Goal: Transaction & Acquisition: Purchase product/service

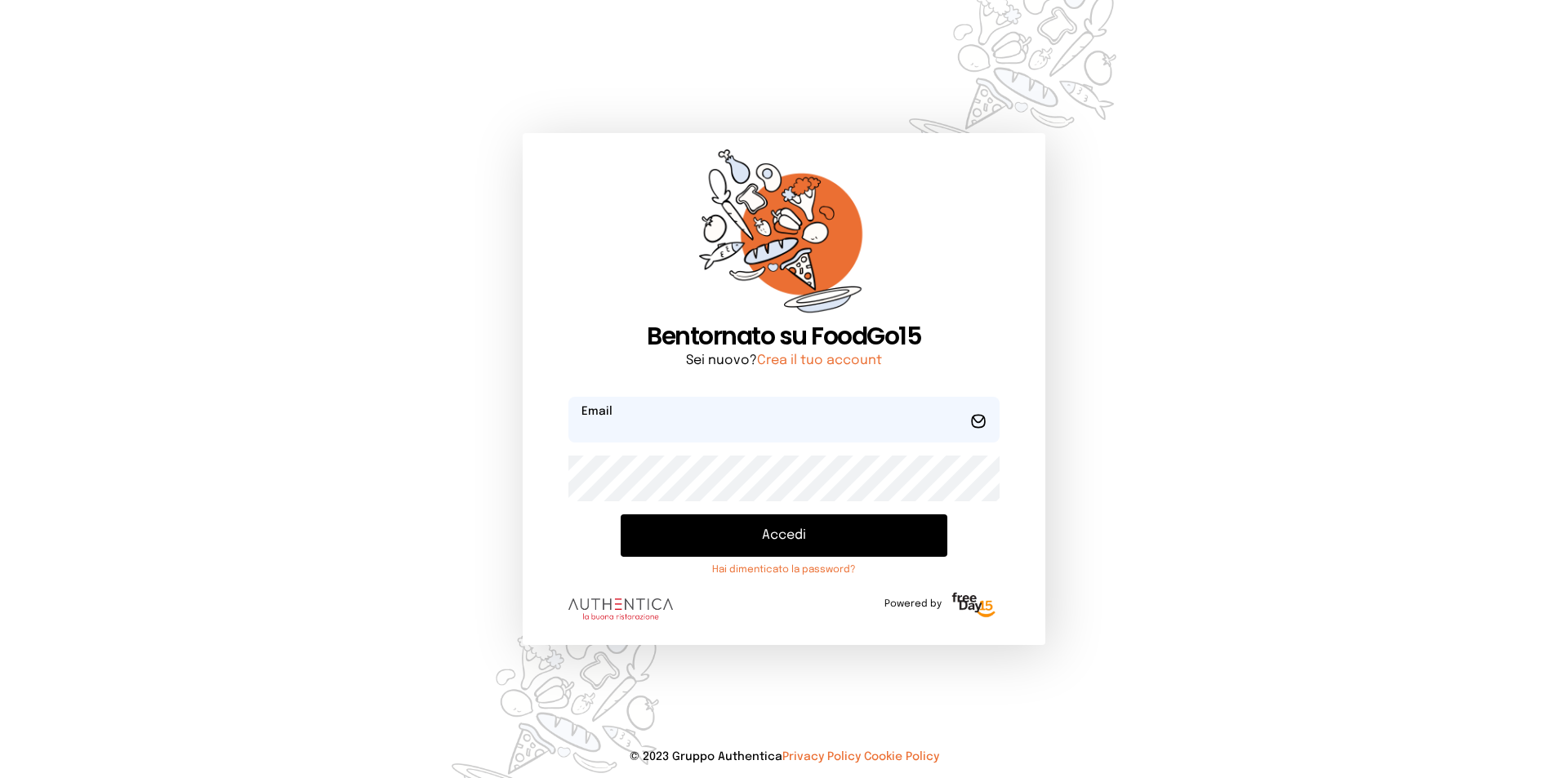
type input "**********"
click at [763, 529] on button "Accedi" at bounding box center [784, 536] width 327 height 43
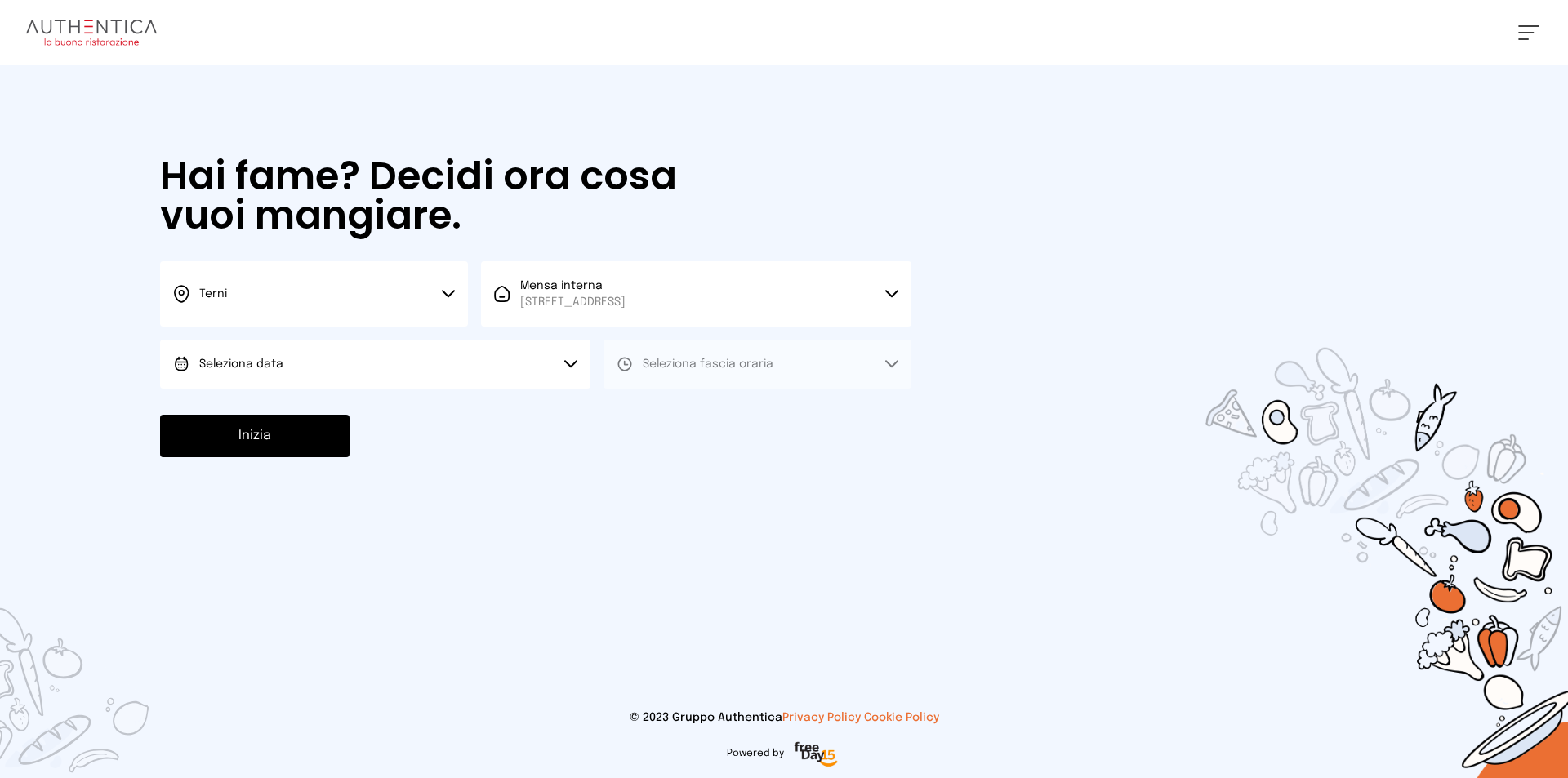
click at [411, 367] on button "Seleziona data" at bounding box center [375, 364] width 431 height 49
click at [402, 411] on li "[DATE], [DATE]" at bounding box center [375, 410] width 431 height 43
click at [855, 362] on button "Seleziona fascia oraria" at bounding box center [757, 364] width 308 height 49
click at [710, 405] on li "Pranzo" at bounding box center [757, 410] width 308 height 43
click at [247, 439] on button "Inizia" at bounding box center [254, 436] width 189 height 43
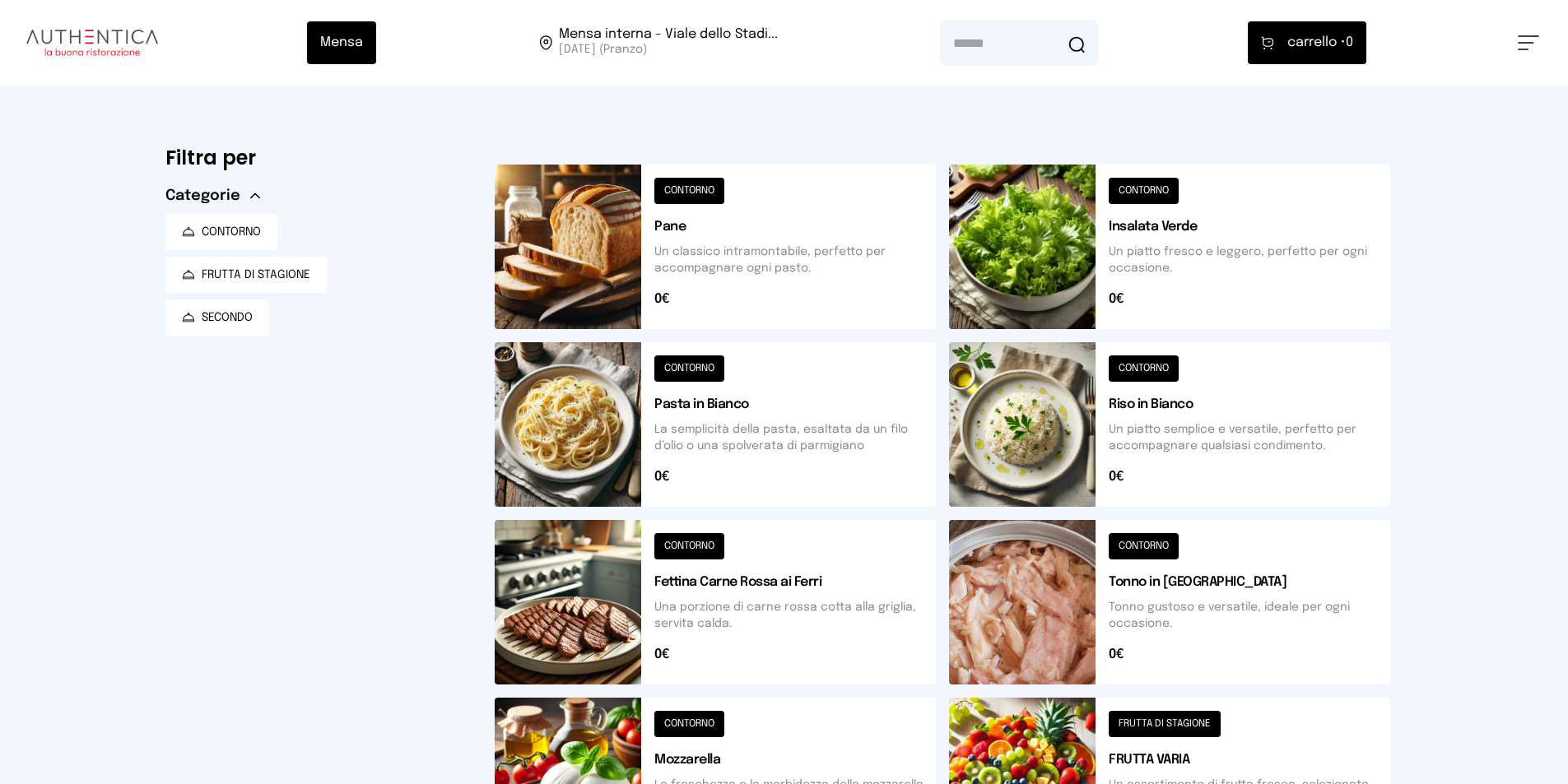
click at [1221, 258] on button at bounding box center [1169, 247] width 441 height 165
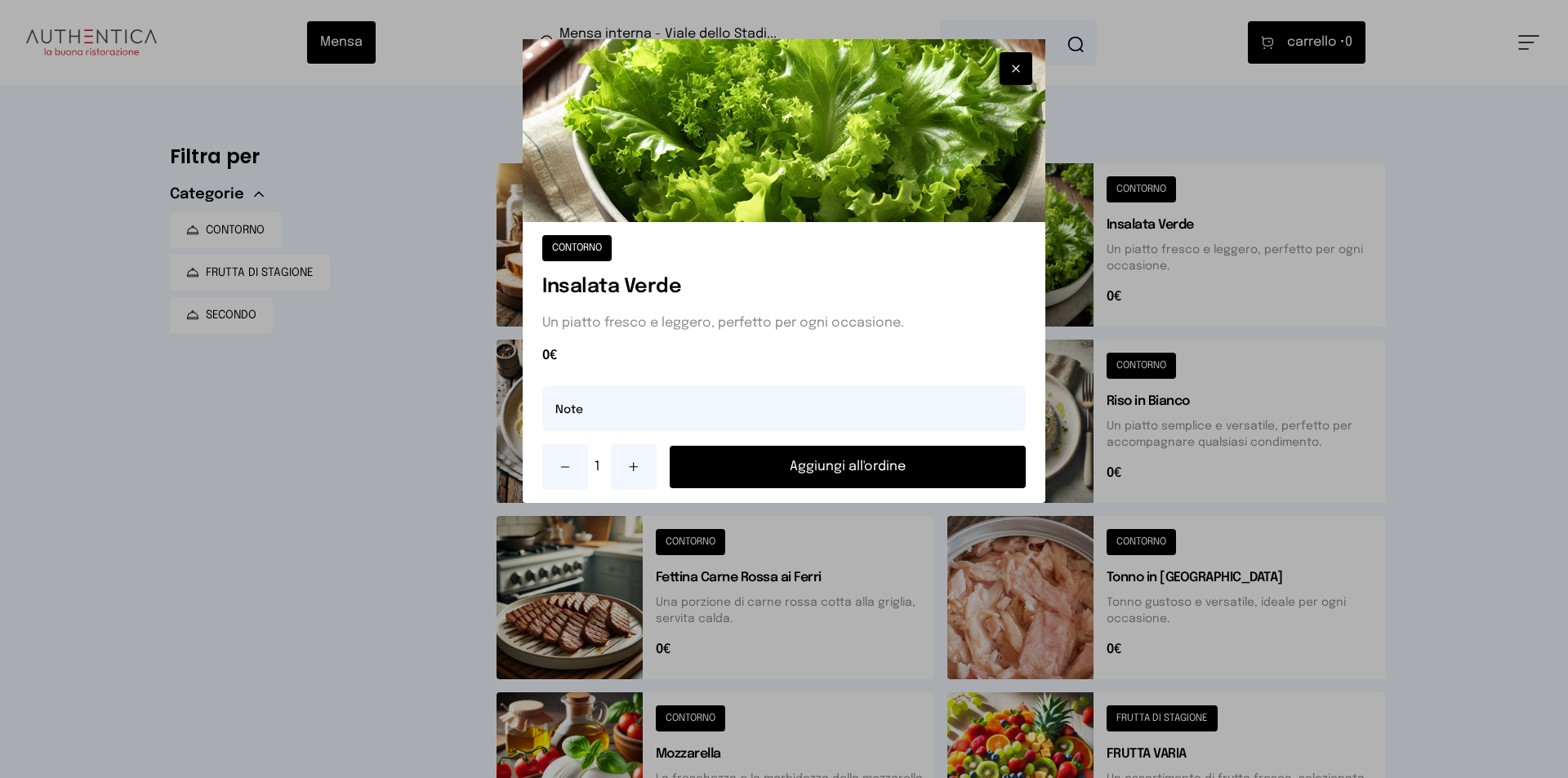
click at [817, 467] on button "Aggiungi all'ordine" at bounding box center [847, 468] width 356 height 43
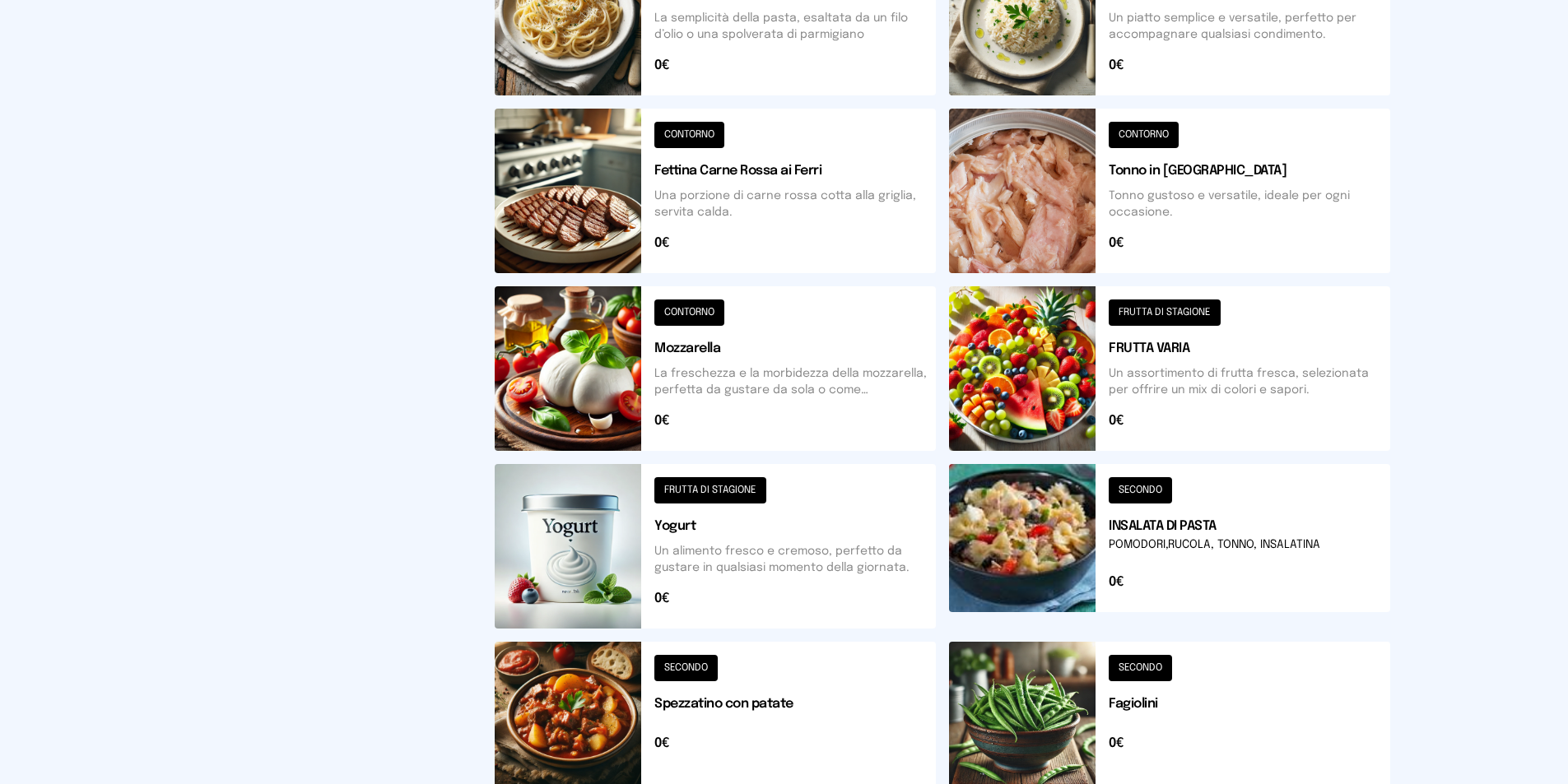
scroll to position [561, 0]
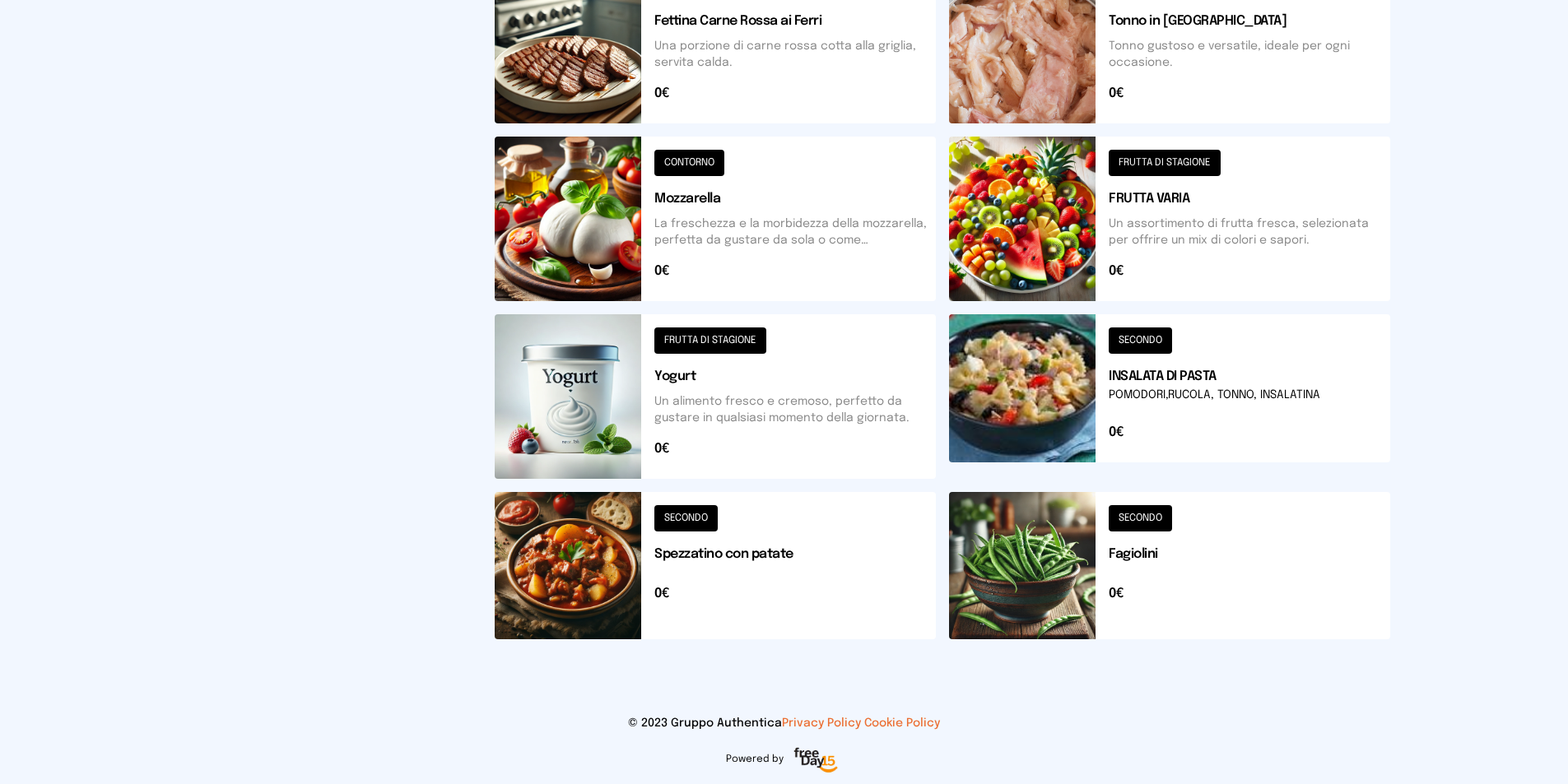
click at [744, 560] on button at bounding box center [715, 566] width 441 height 147
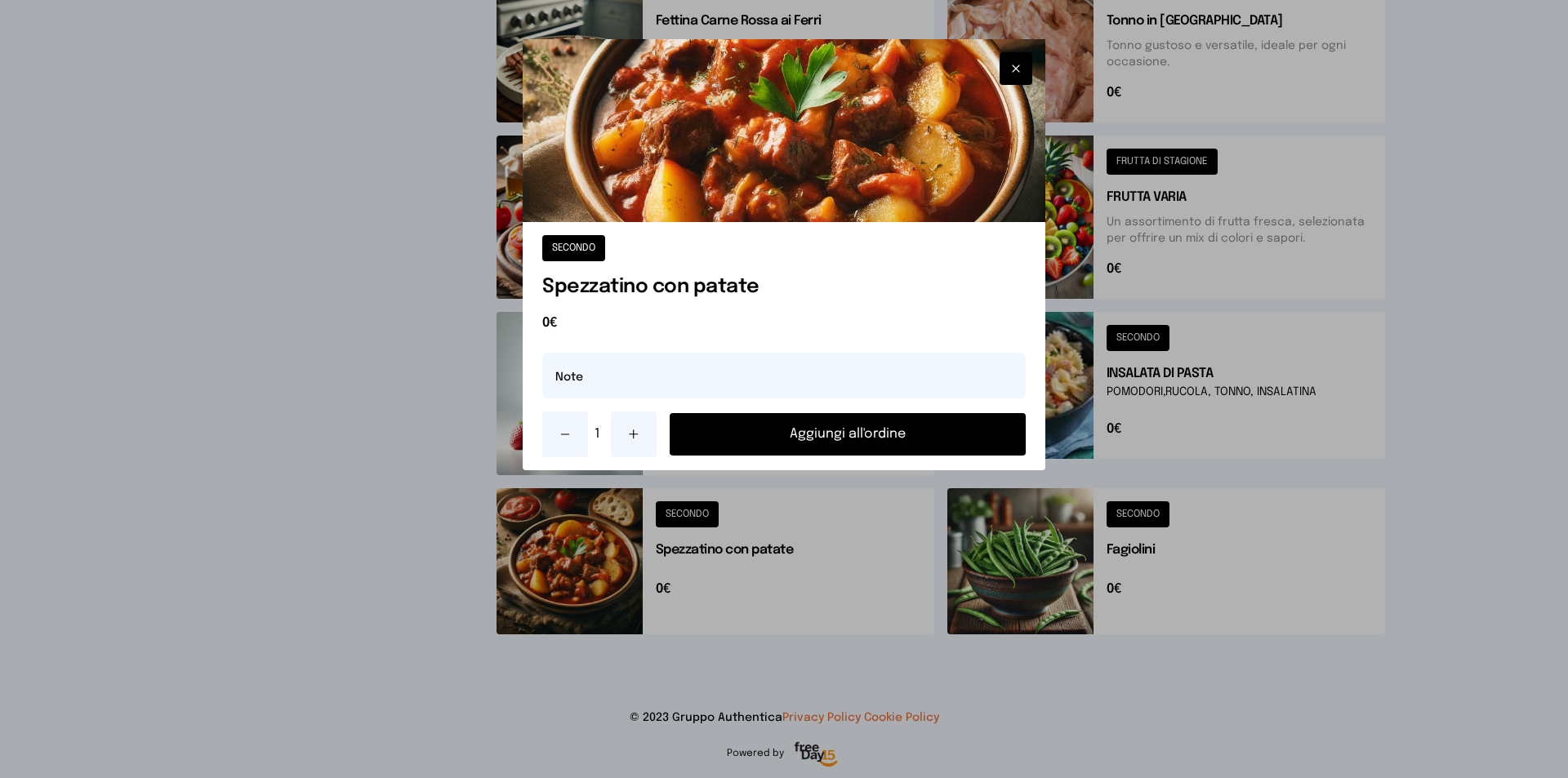
click at [881, 428] on button "Aggiungi all'ordine" at bounding box center [847, 434] width 356 height 43
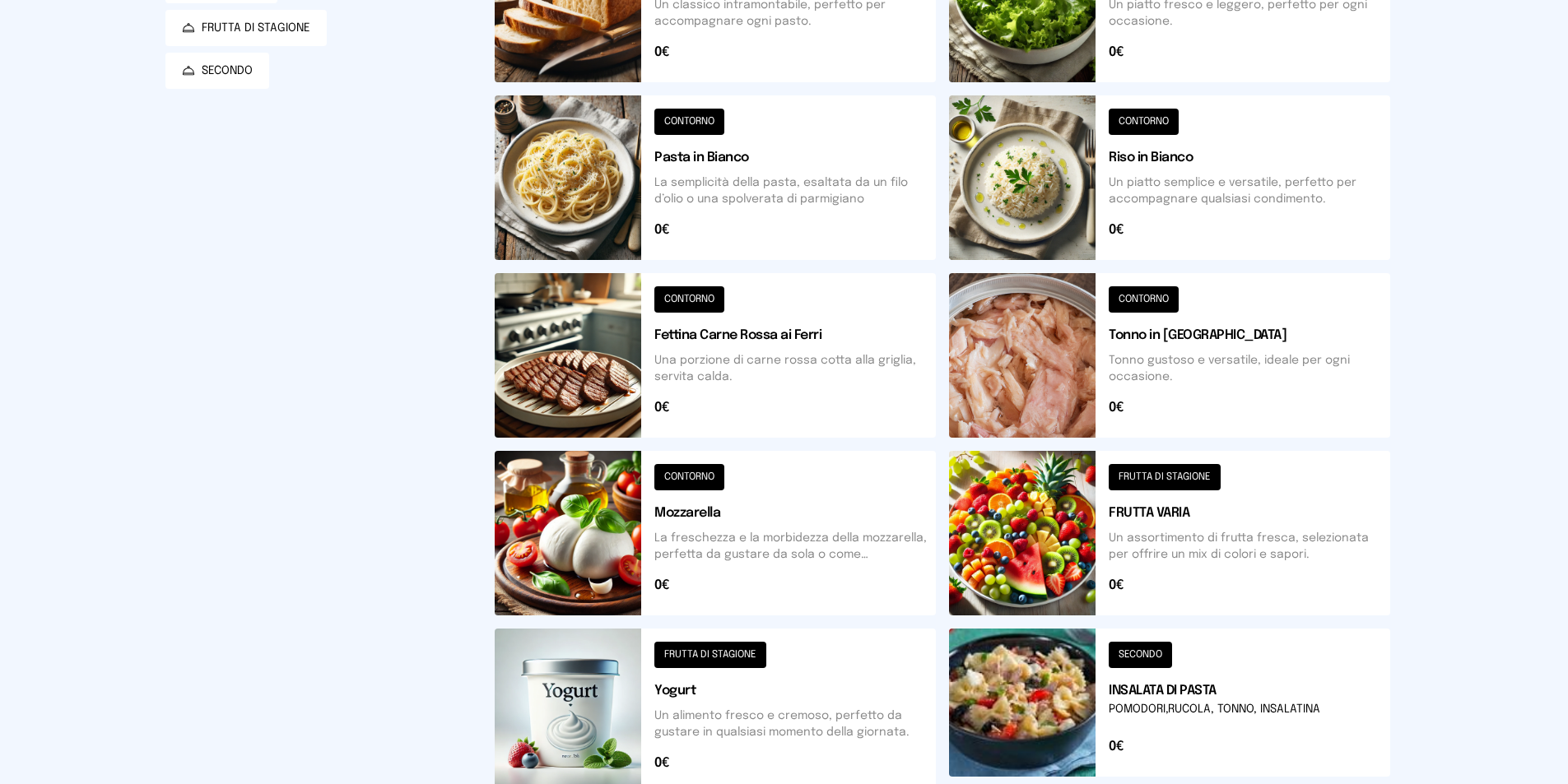
scroll to position [493, 0]
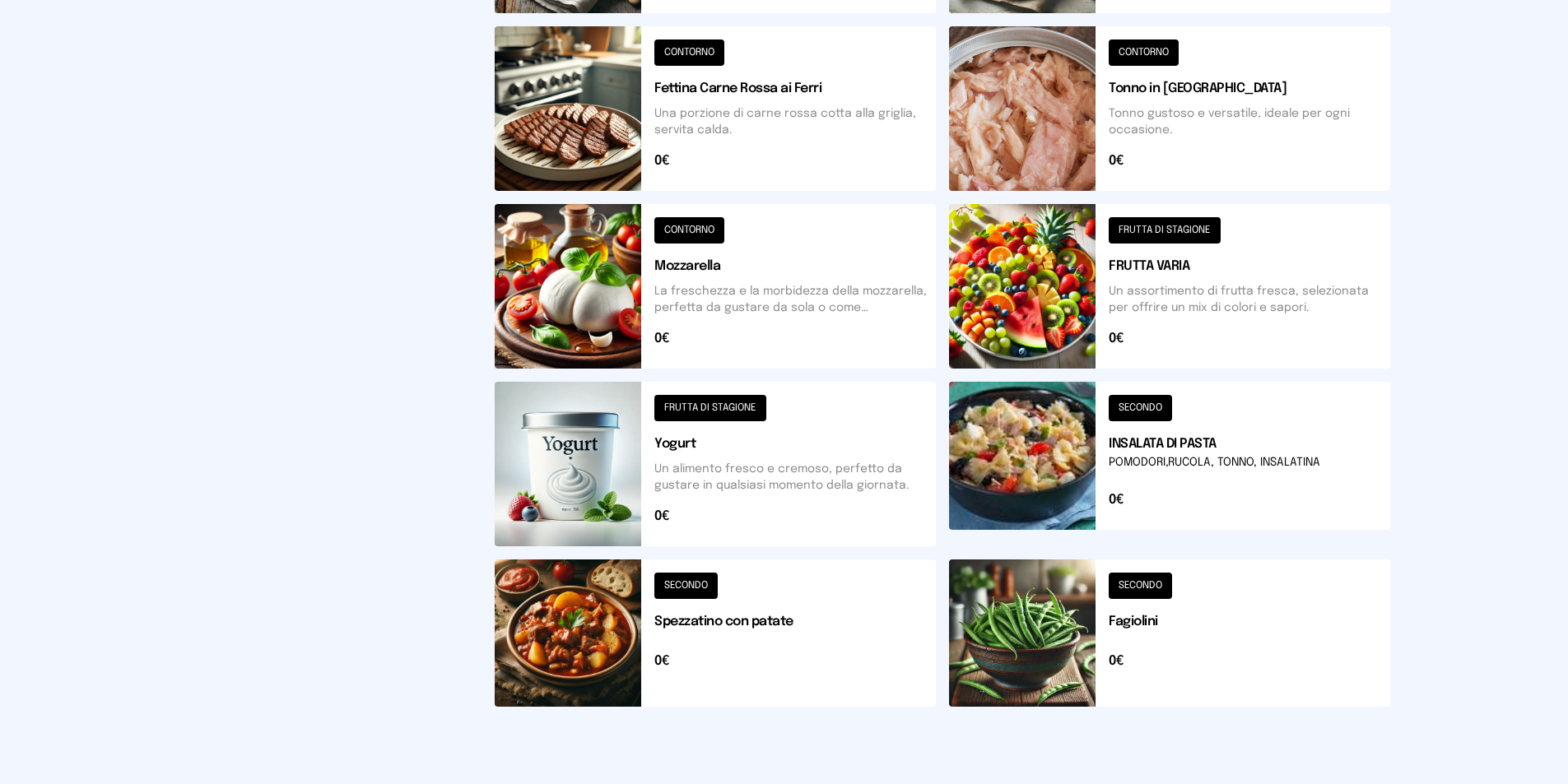
click at [1229, 287] on button at bounding box center [1169, 286] width 441 height 165
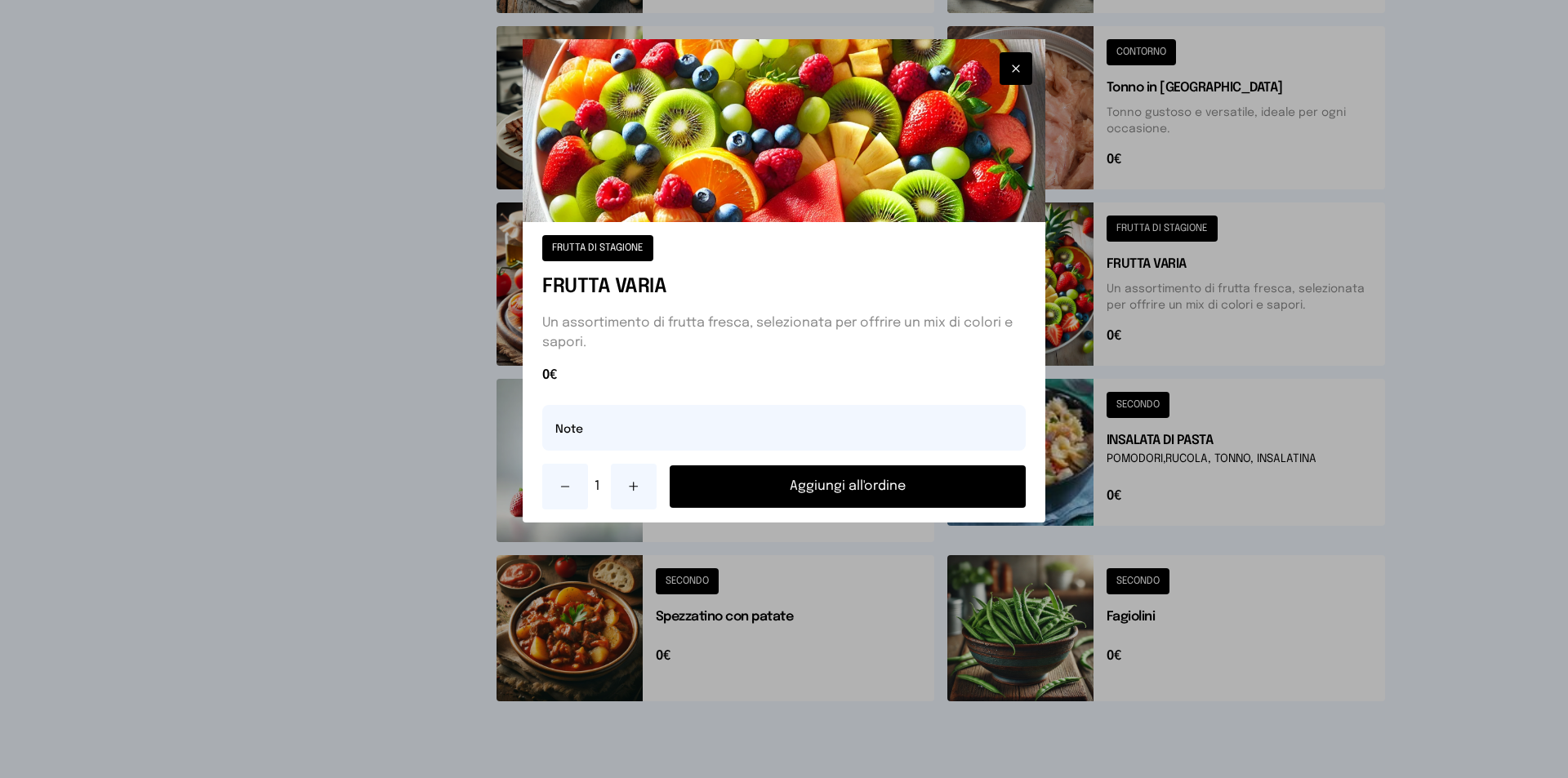
click at [845, 482] on button "Aggiungi all'ordine" at bounding box center [847, 487] width 356 height 43
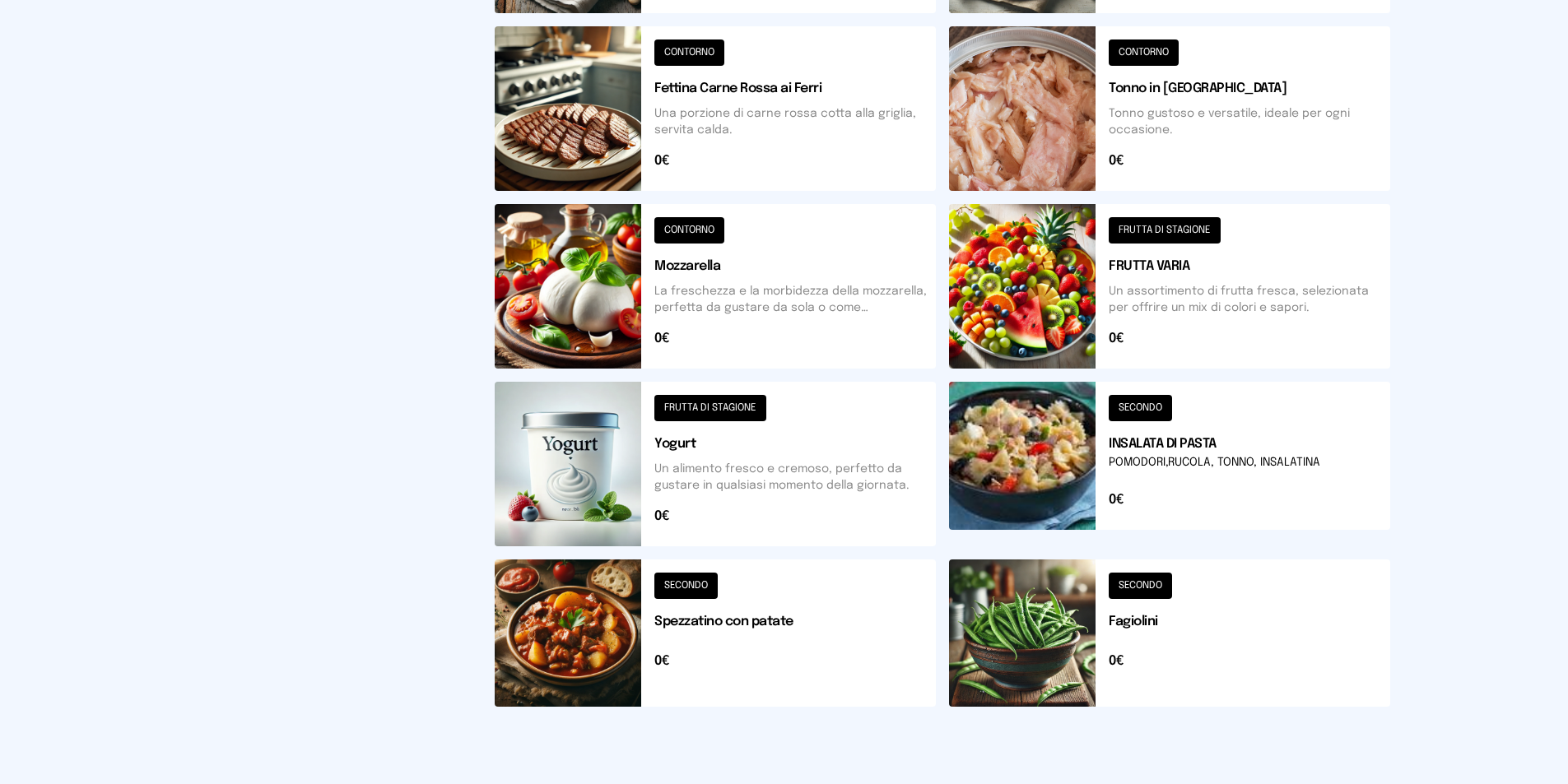
scroll to position [0, 0]
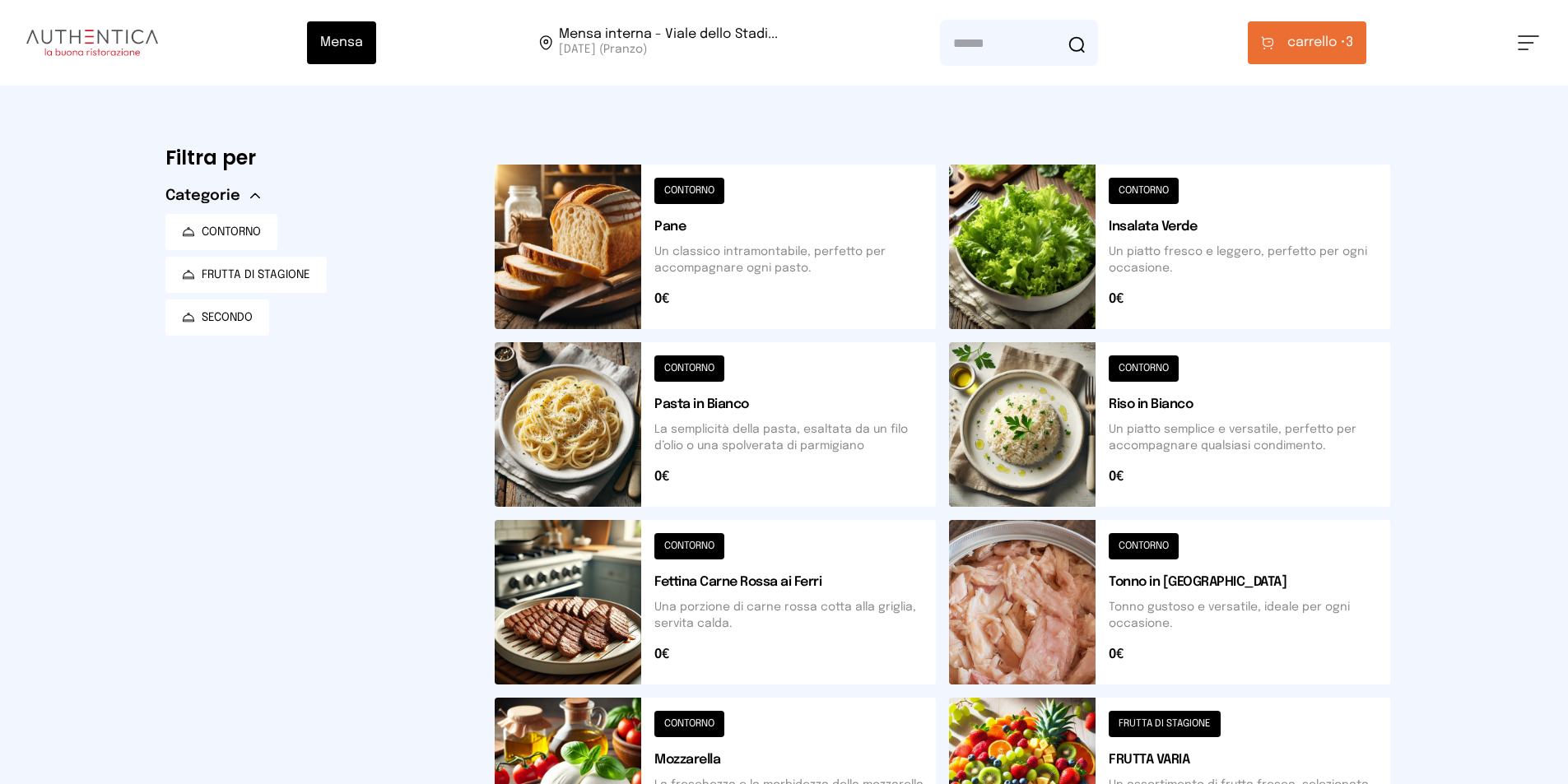
click at [1155, 235] on button at bounding box center [1169, 247] width 441 height 165
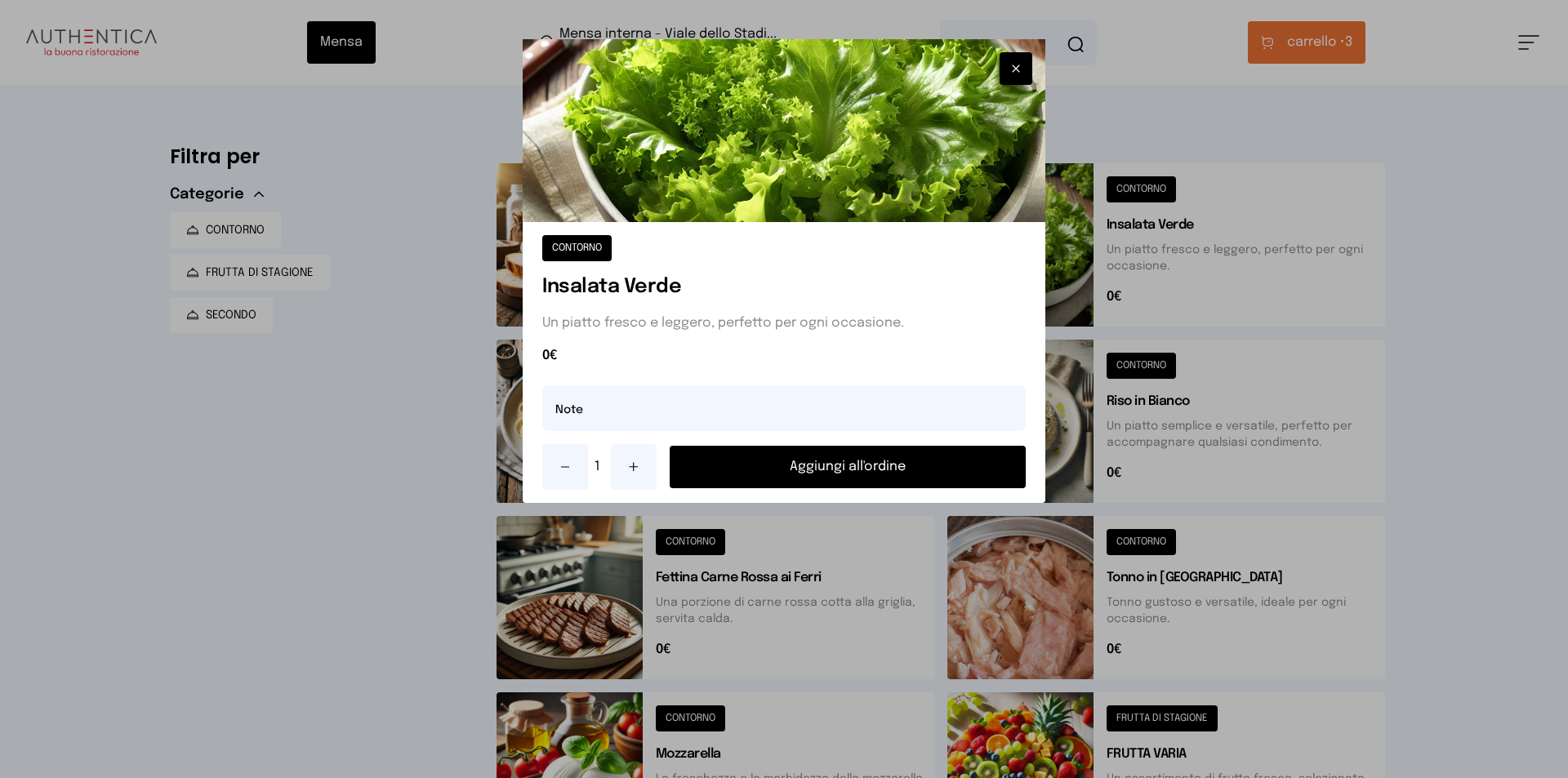
click at [571, 468] on icon at bounding box center [565, 467] width 13 height 13
click at [1458, 491] on div at bounding box center [784, 389] width 1568 height 778
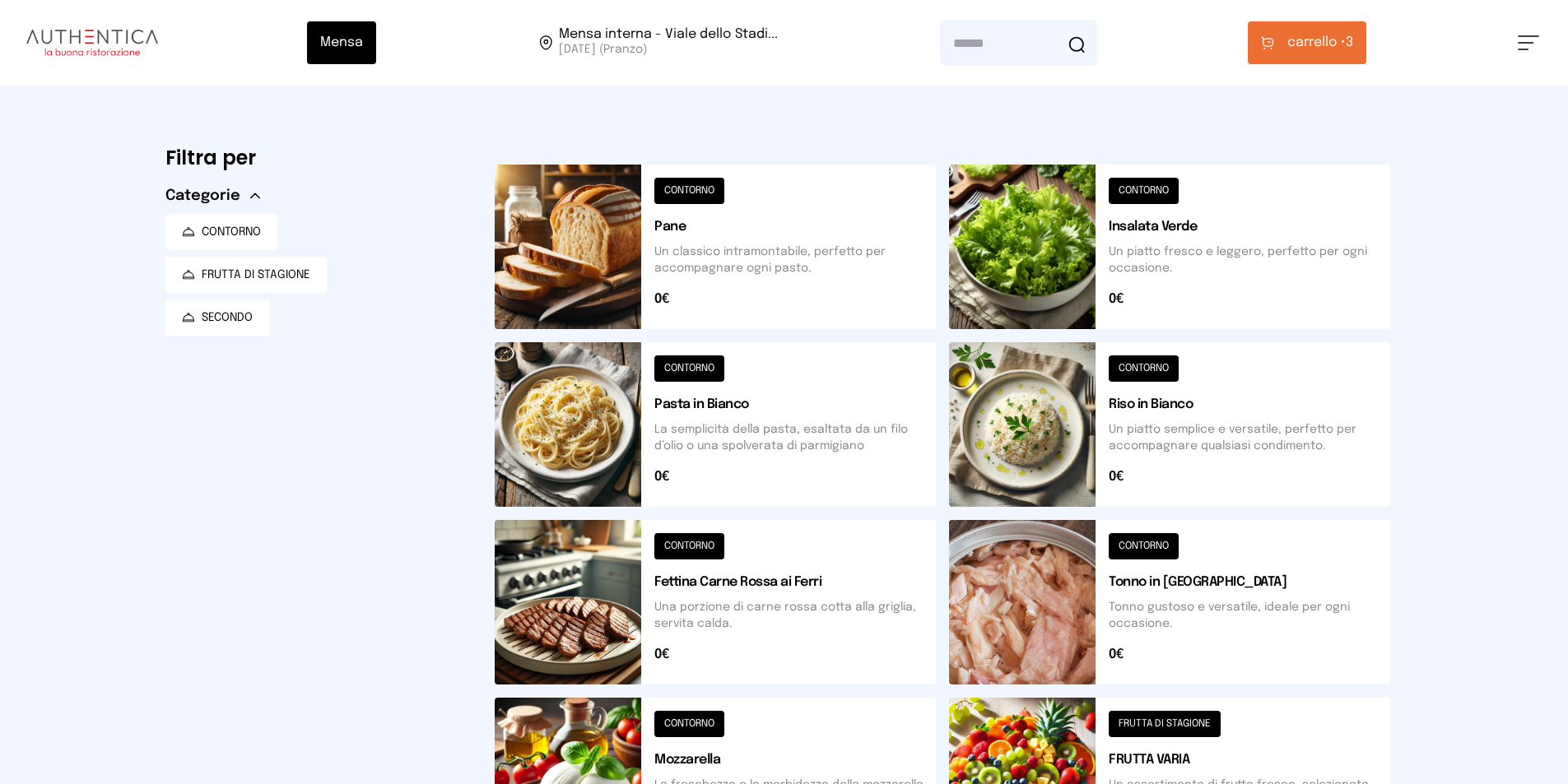
click at [1332, 28] on button "carrello • 3" at bounding box center [1306, 43] width 118 height 43
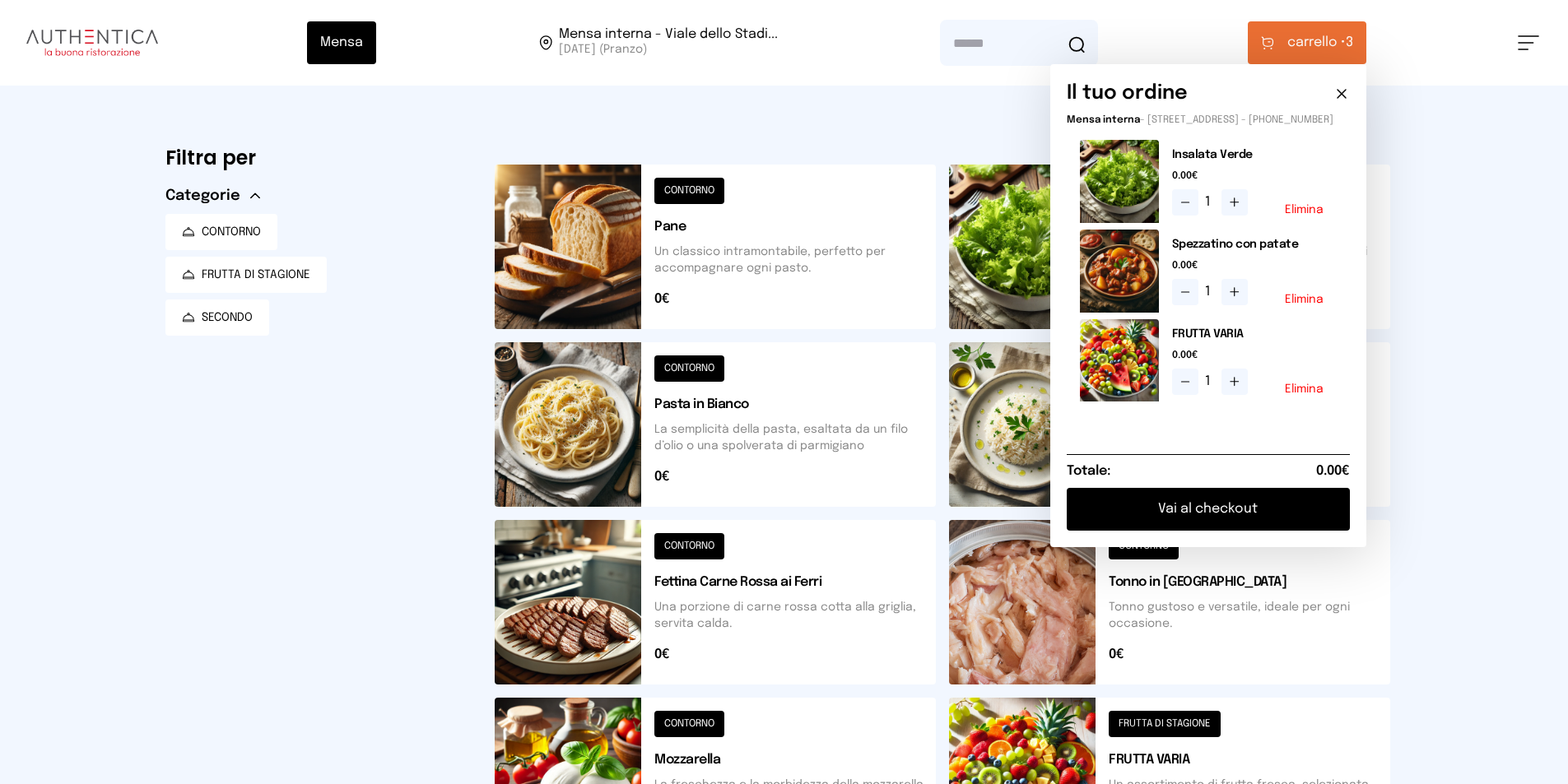
click at [1318, 216] on button "Elimina" at bounding box center [1304, 210] width 39 height 11
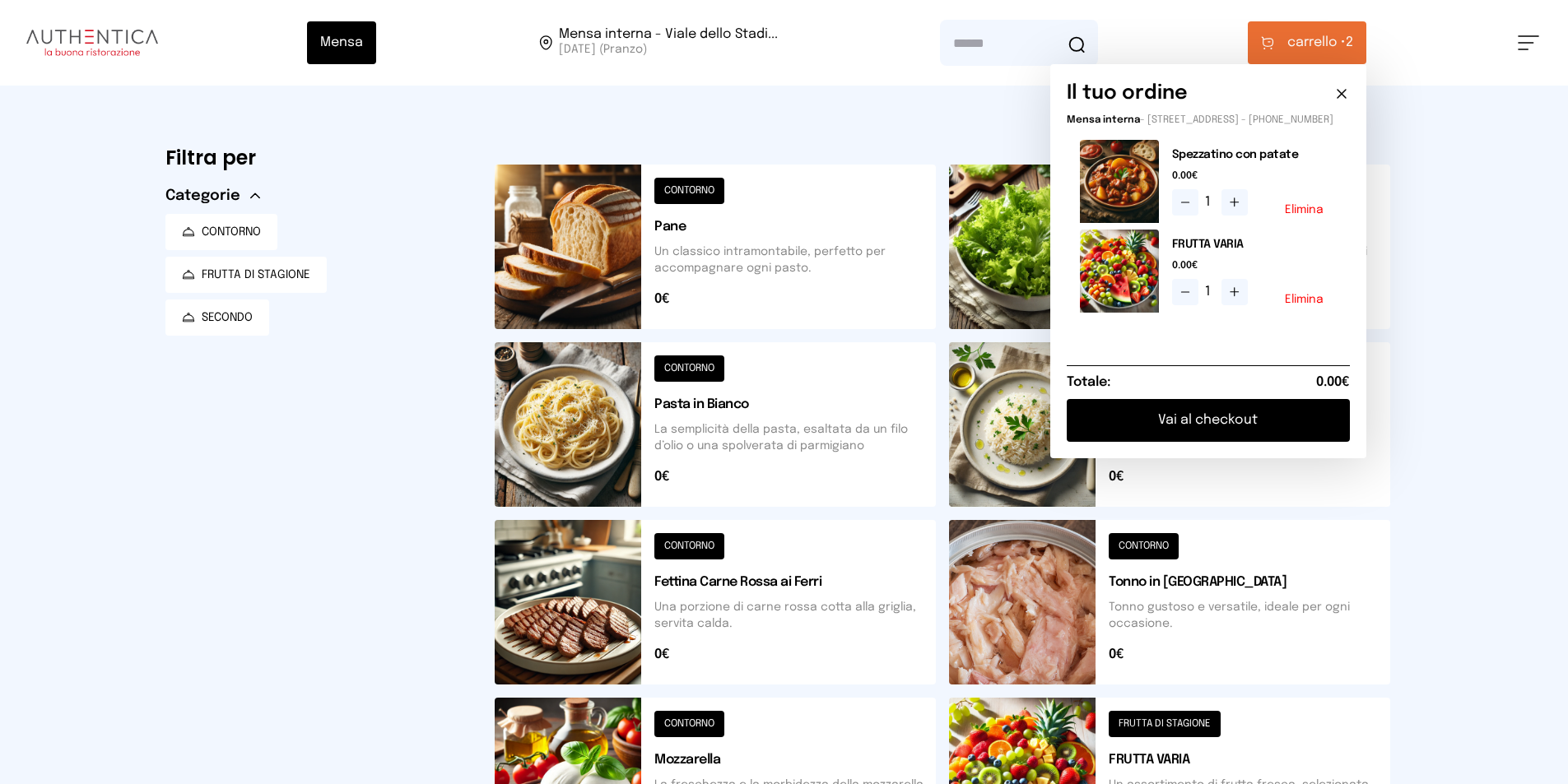
click at [1507, 623] on div "Mensa Mensa interna - Viale dello Stadi... [DATE] ([GEOGRAPHIC_DATA]) [GEOGRAPH…" at bounding box center [784, 672] width 1568 height 1345
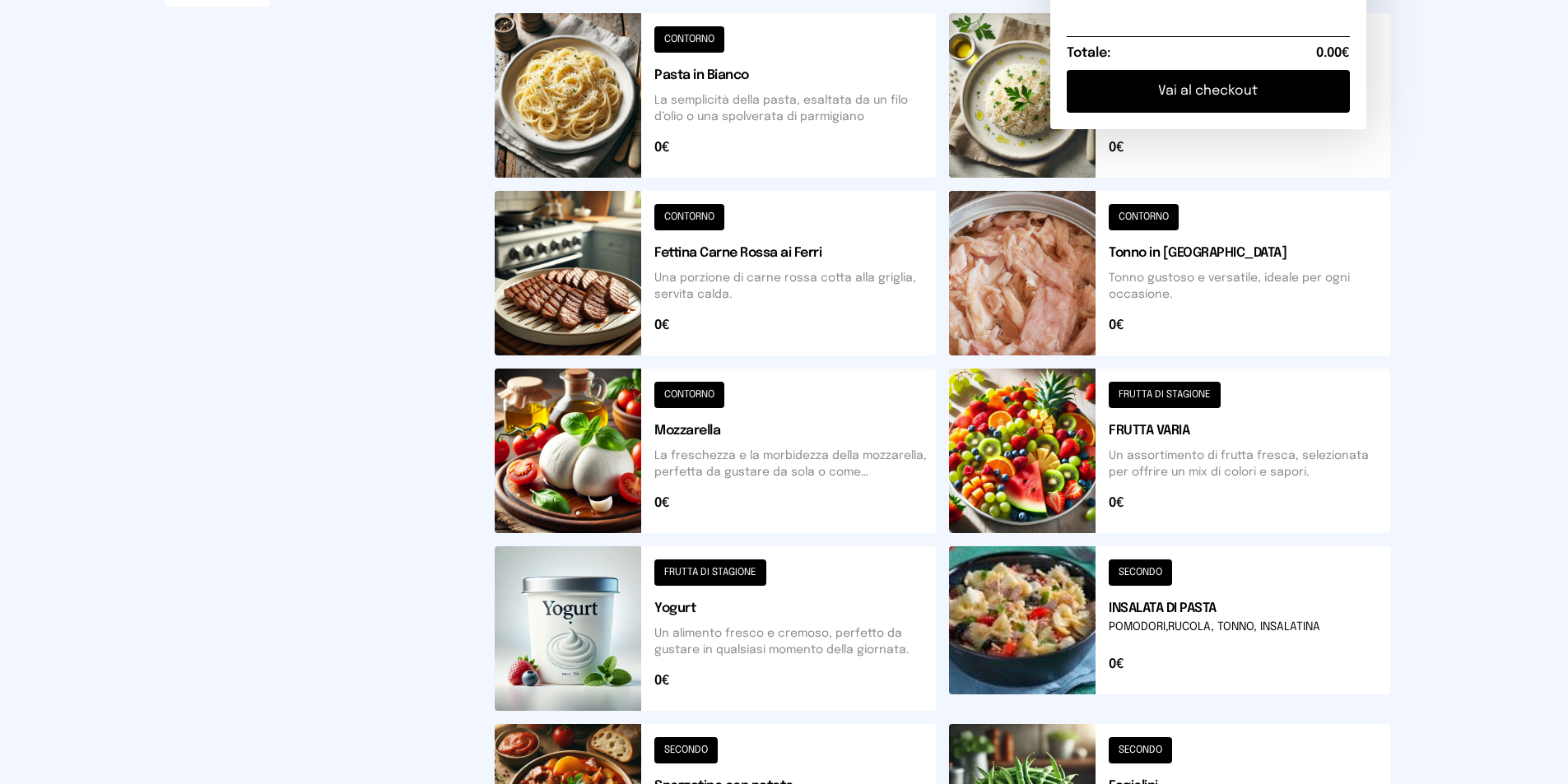
scroll to position [561, 0]
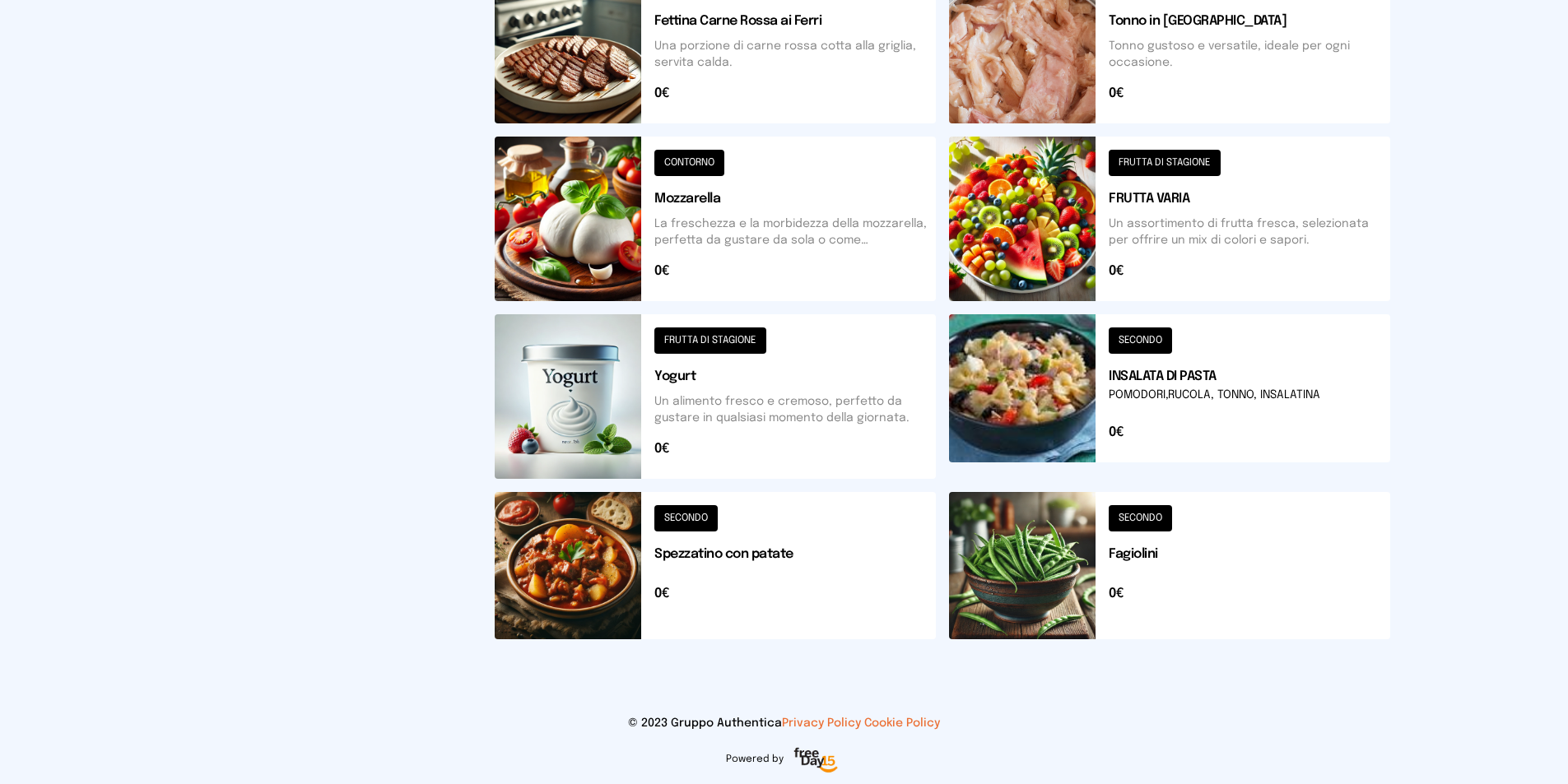
click at [1163, 556] on button at bounding box center [1169, 566] width 441 height 147
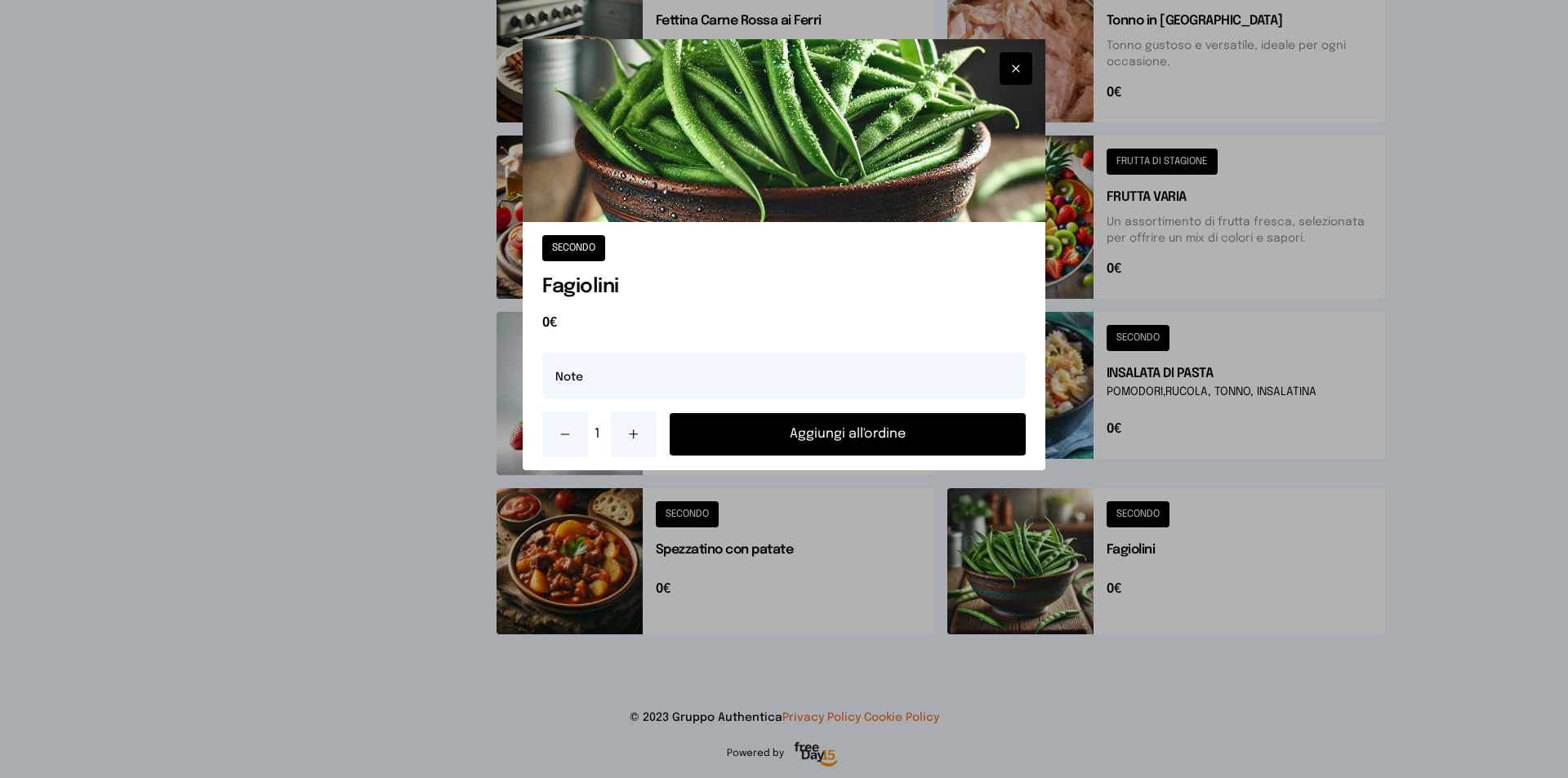
click at [857, 427] on button "Aggiungi all'ordine" at bounding box center [847, 434] width 356 height 43
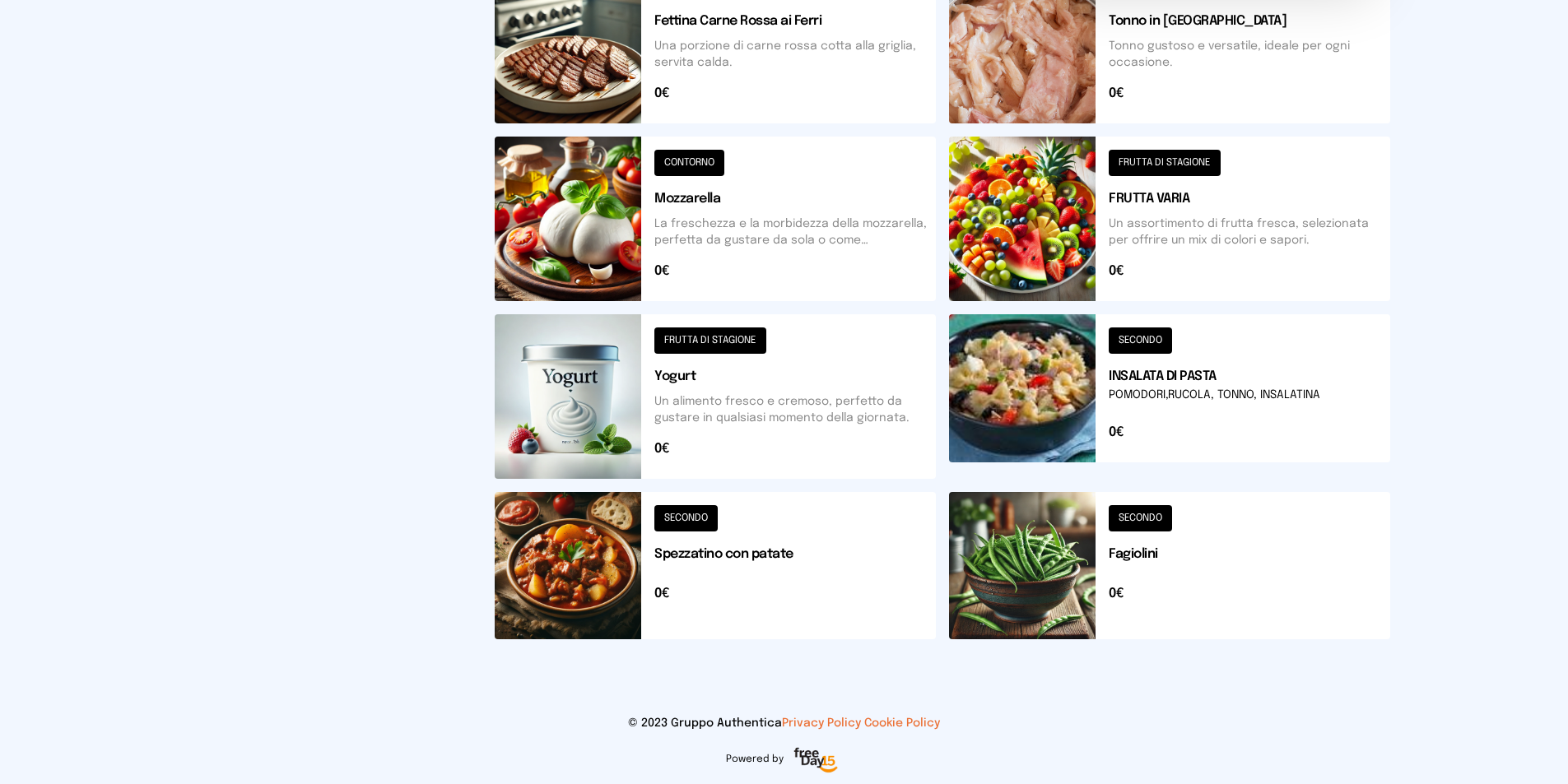
scroll to position [315, 0]
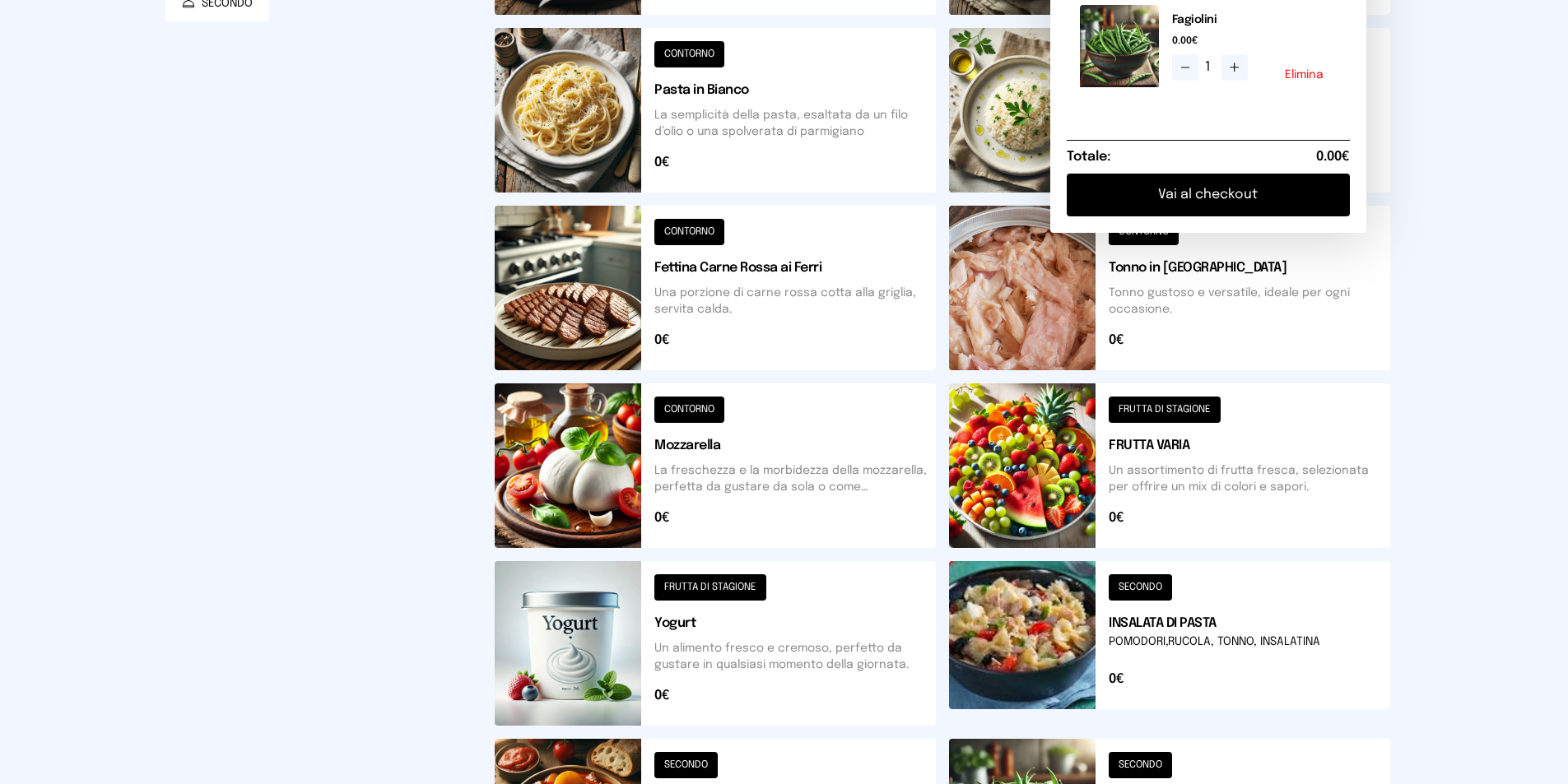
click at [1461, 560] on div "Mensa Mensa interna - Viale dello Stadi... [DATE] ([GEOGRAPHIC_DATA]) [GEOGRAPH…" at bounding box center [784, 358] width 1568 height 1345
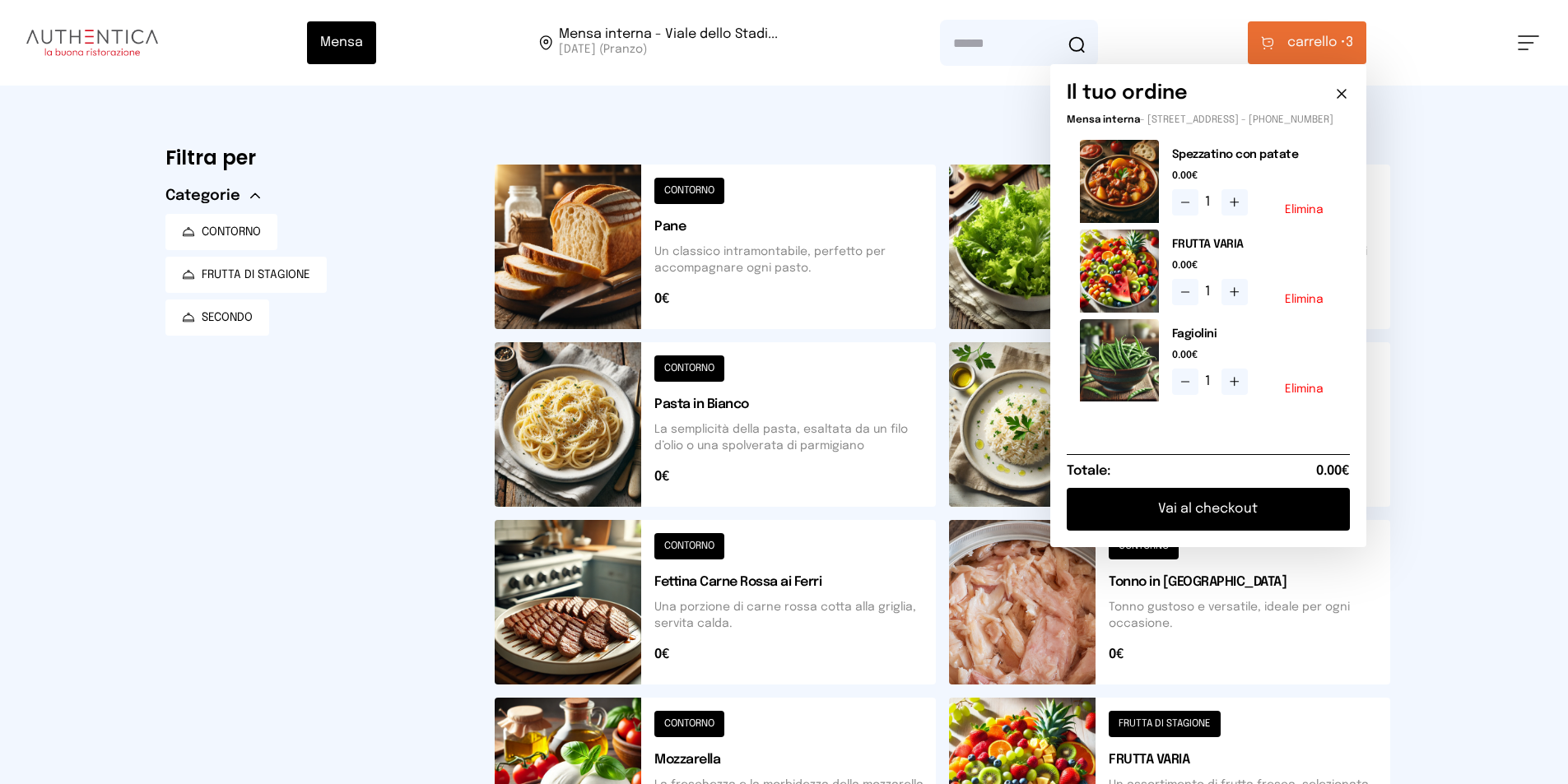
click at [1219, 519] on button "Vai al checkout" at bounding box center [1208, 509] width 283 height 43
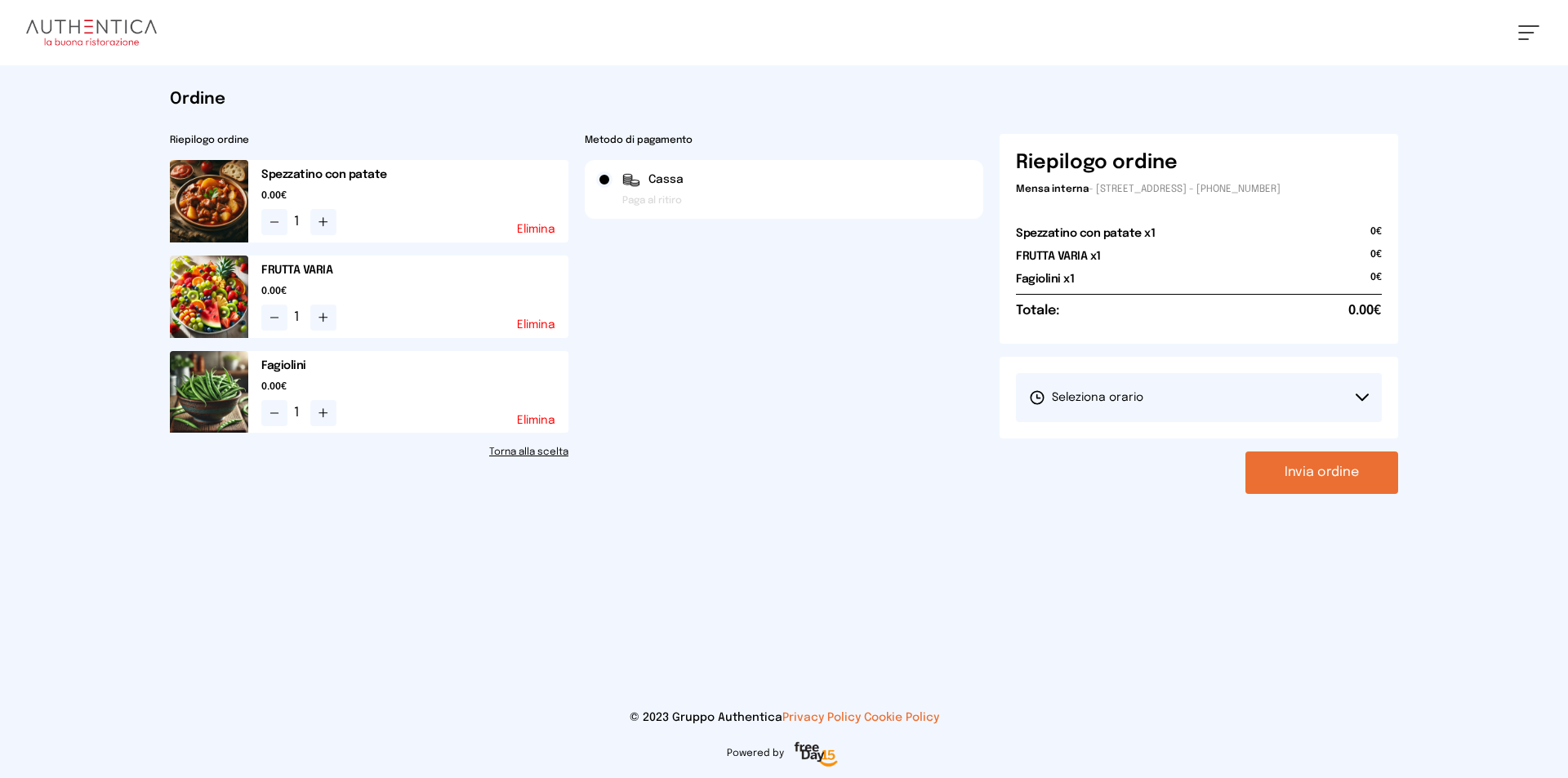
click at [1321, 467] on button "Invia ordine" at bounding box center [1321, 473] width 152 height 43
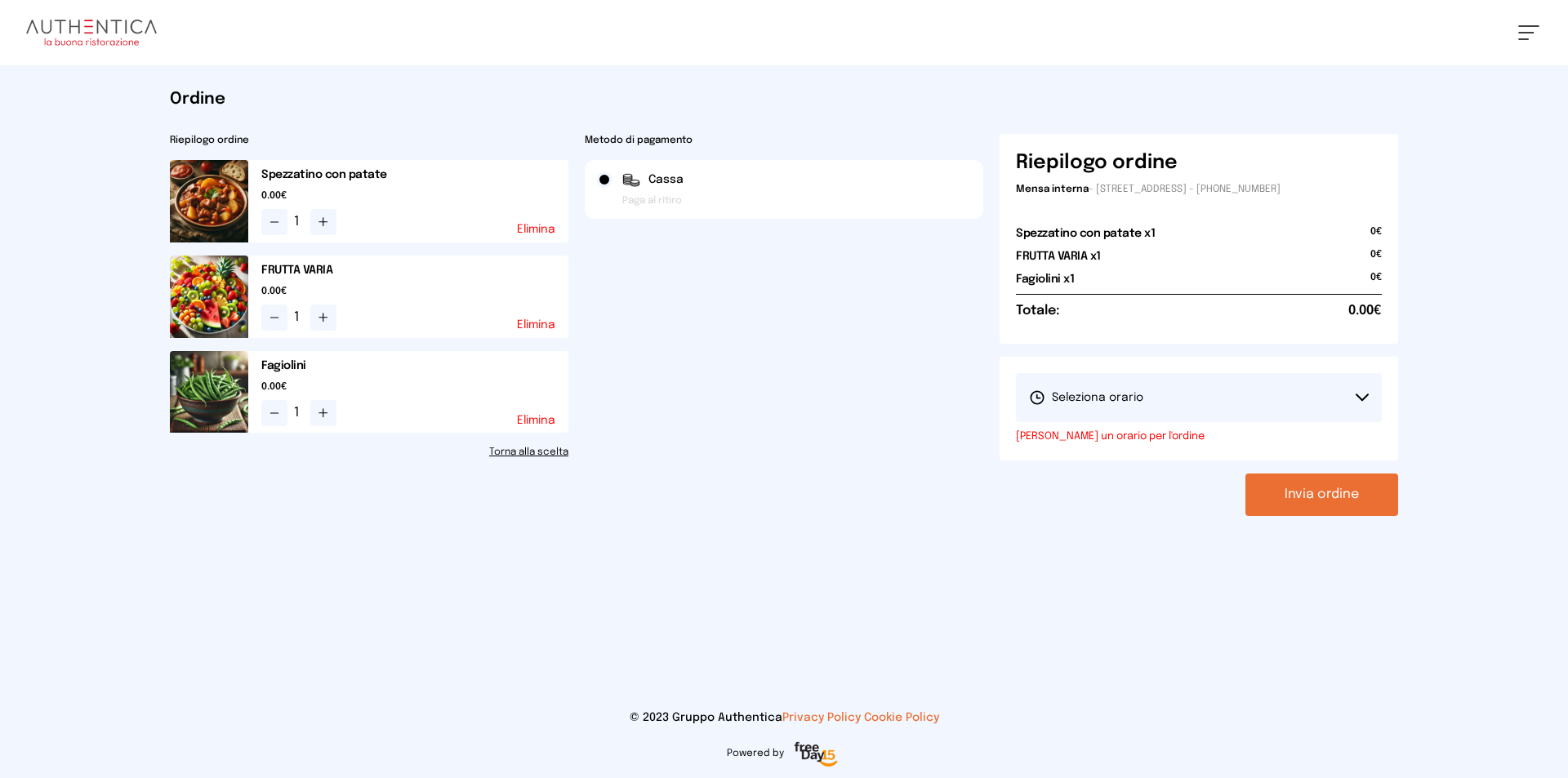
click at [1154, 398] on button "Seleziona orario" at bounding box center [1199, 397] width 366 height 49
click at [1124, 450] on span "1° Turno (13:00 - 15:00)" at bounding box center [1090, 444] width 123 height 17
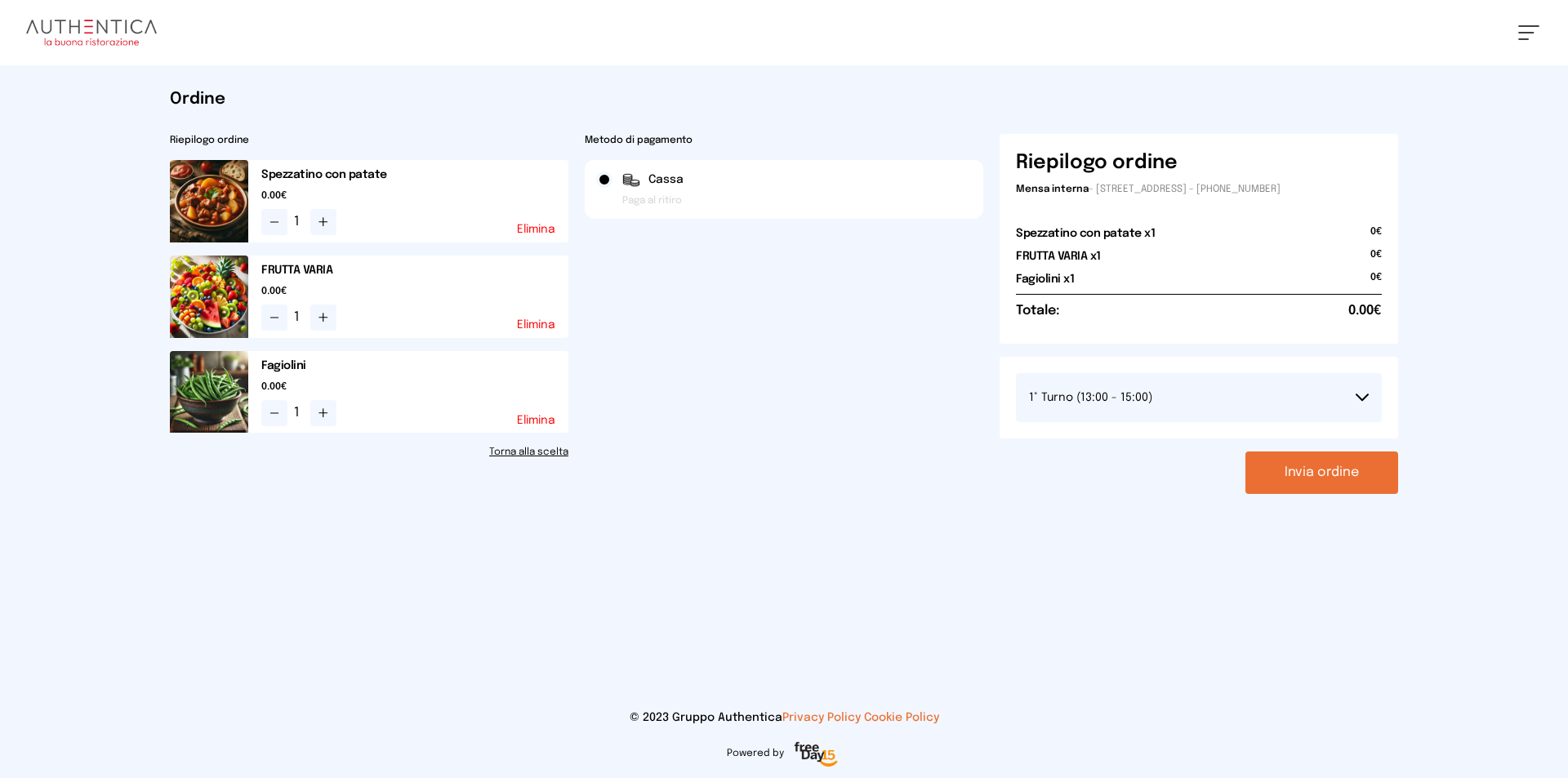
click at [1323, 471] on button "Invia ordine" at bounding box center [1321, 473] width 152 height 43
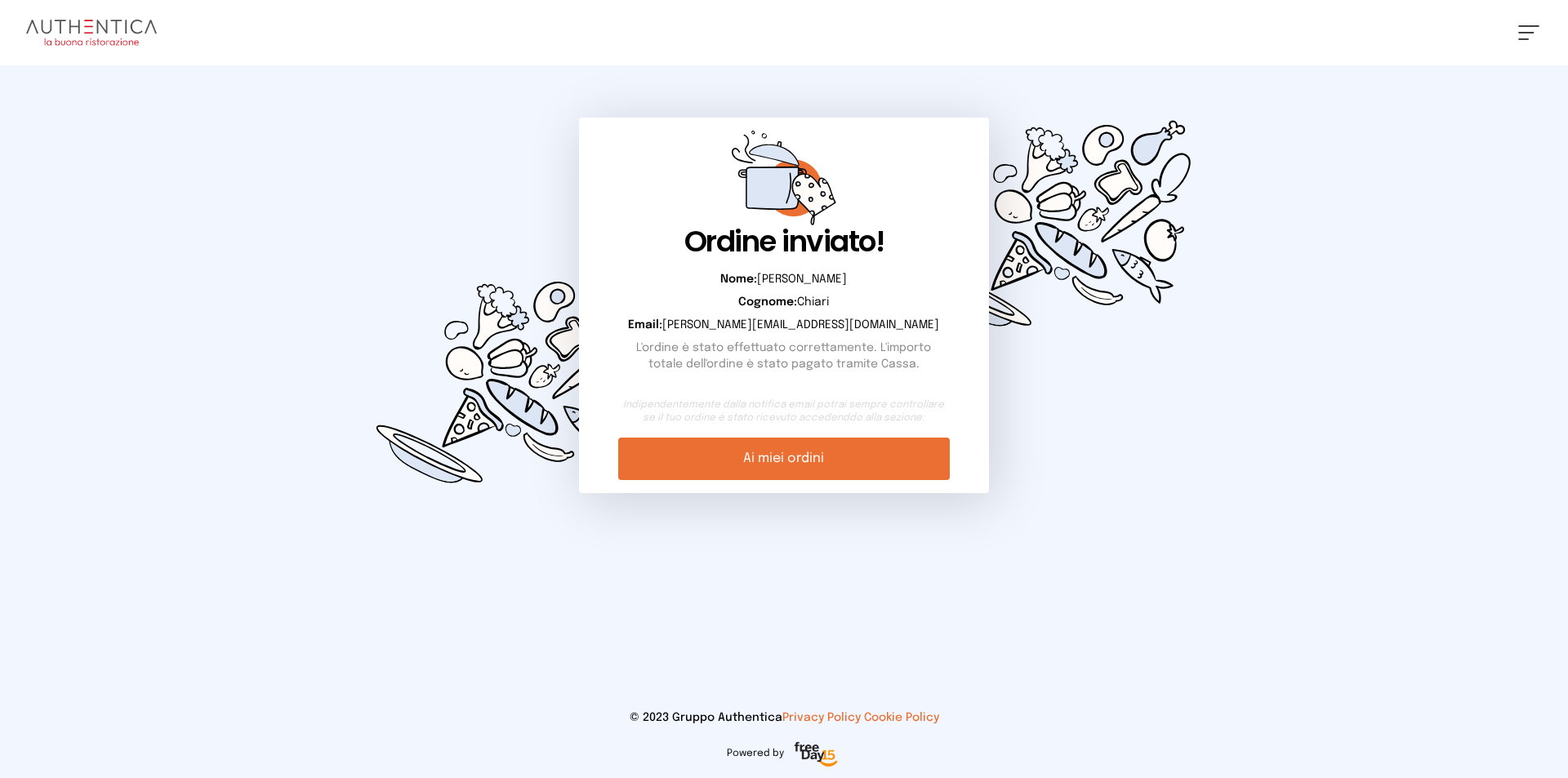
click at [777, 449] on link "Ai miei ordini" at bounding box center [784, 459] width 331 height 43
